Goal: Check status: Check status

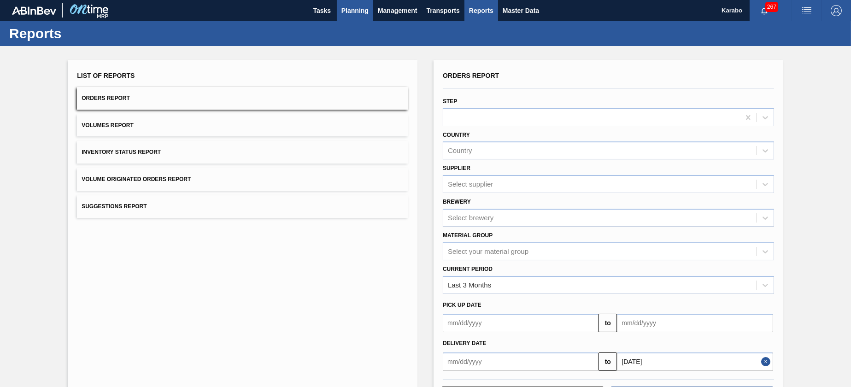
click at [347, 11] on span "Planning" at bounding box center [354, 10] width 27 height 11
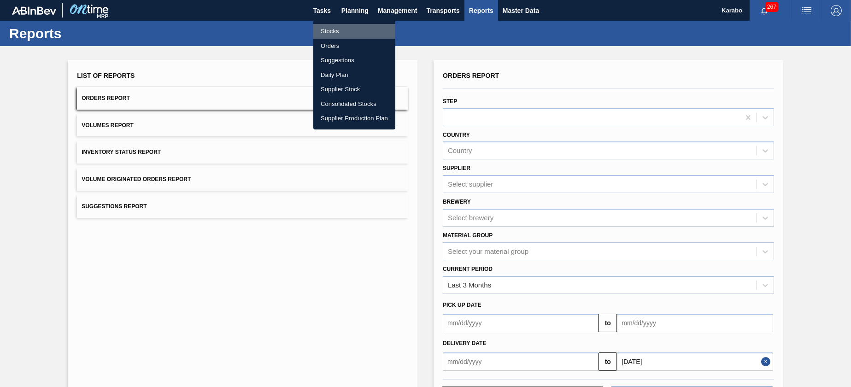
click at [342, 29] on li "Stocks" at bounding box center [354, 31] width 82 height 15
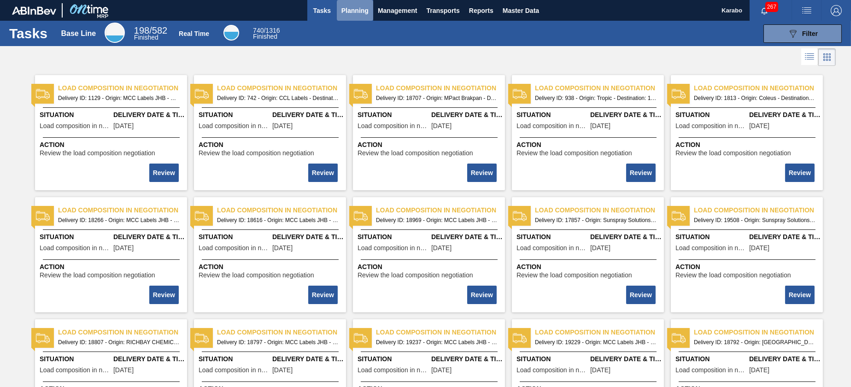
click at [350, 15] on span "Planning" at bounding box center [354, 10] width 27 height 11
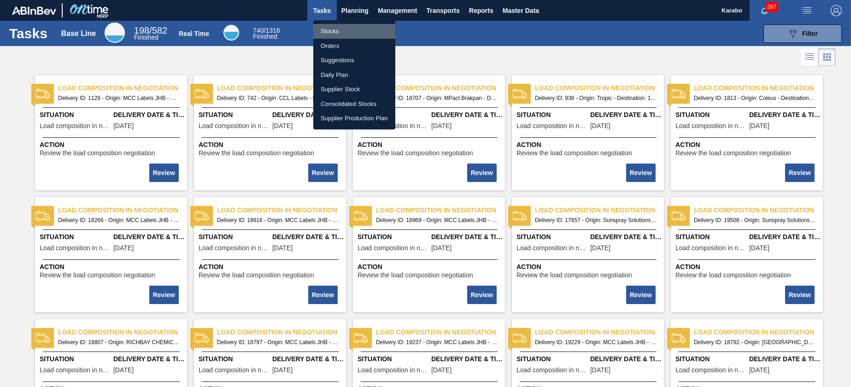
click at [348, 31] on li "Stocks" at bounding box center [354, 31] width 82 height 15
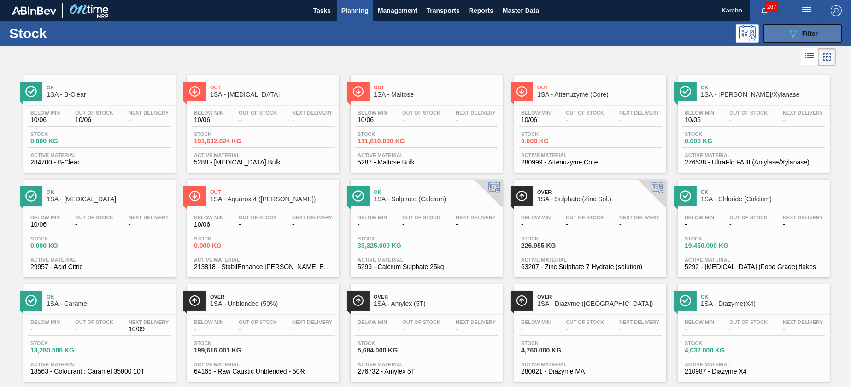
click at [784, 38] on button "089F7B8B-B2A5-4AFE-B5C0-19BA573D28AC Filter" at bounding box center [803, 33] width 78 height 18
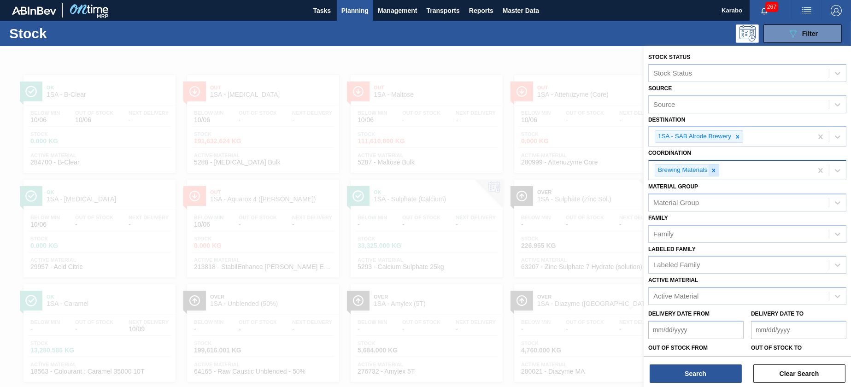
click at [715, 171] on icon at bounding box center [713, 170] width 3 height 3
click at [737, 141] on div at bounding box center [738, 137] width 10 height 12
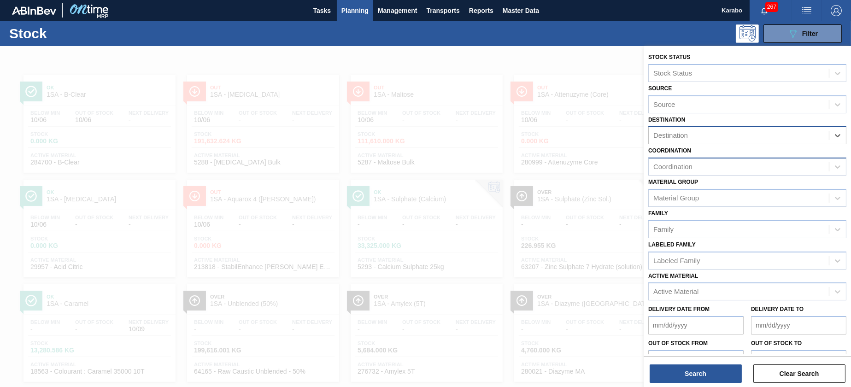
click at [476, 71] on div at bounding box center [425, 239] width 851 height 387
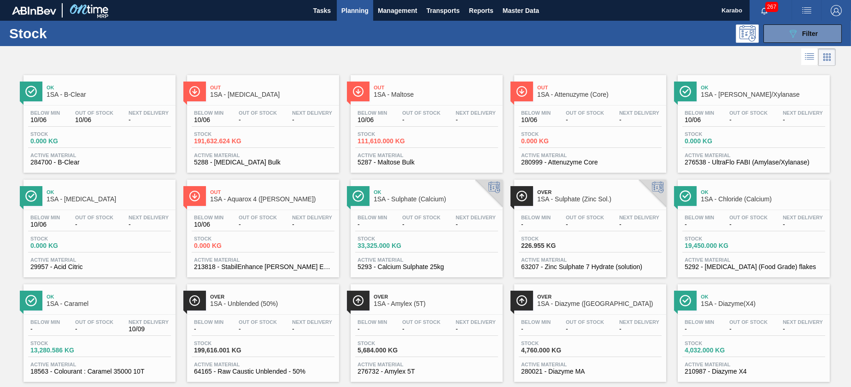
click at [260, 123] on span "-" at bounding box center [258, 120] width 38 height 7
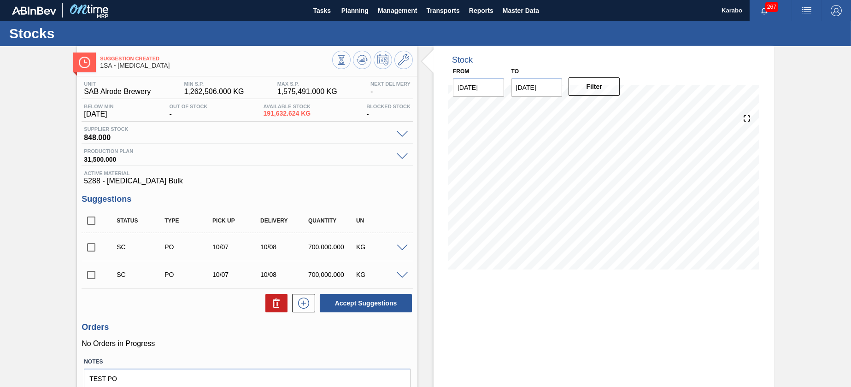
click at [401, 252] on div "SC PO 10/07 10/08 700,000.000 KG" at bounding box center [247, 246] width 331 height 23
click at [403, 248] on span at bounding box center [402, 248] width 11 height 7
